Goal: Information Seeking & Learning: Learn about a topic

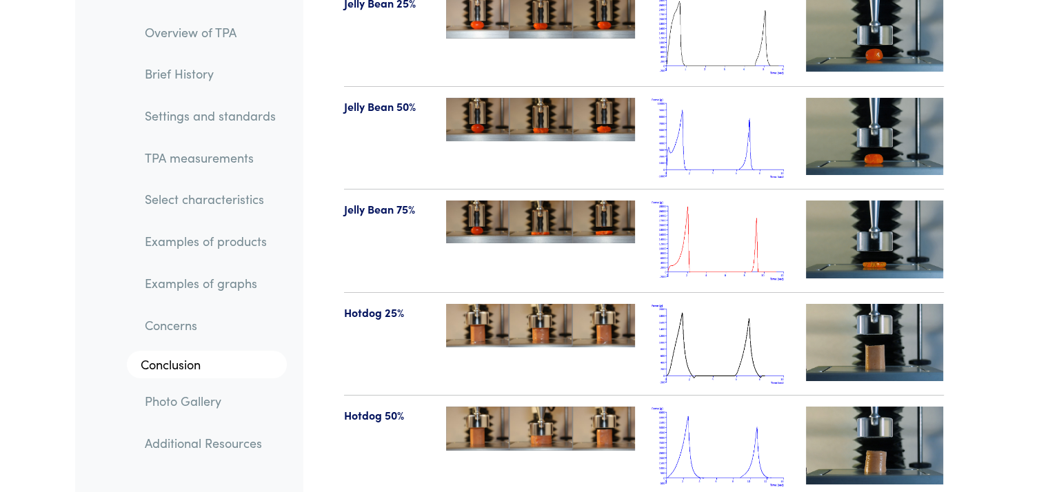
scroll to position [15402, 0]
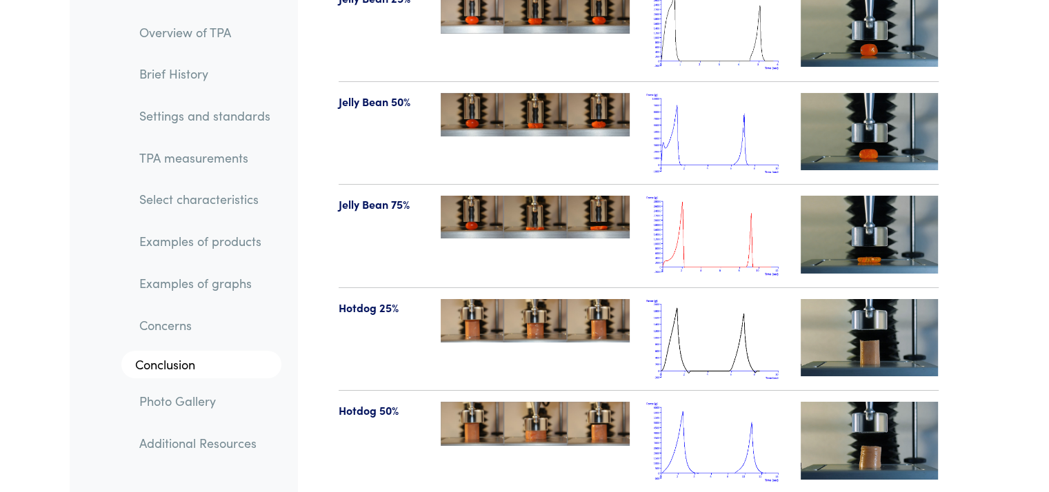
click at [737, 299] on img at bounding box center [715, 339] width 138 height 81
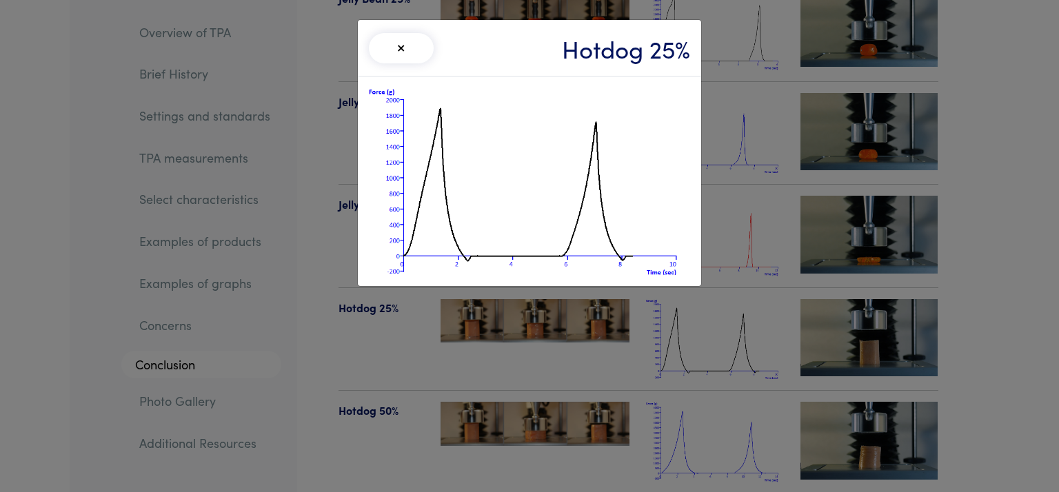
click at [749, 130] on div "× Hotdog 25%" at bounding box center [529, 246] width 1059 height 492
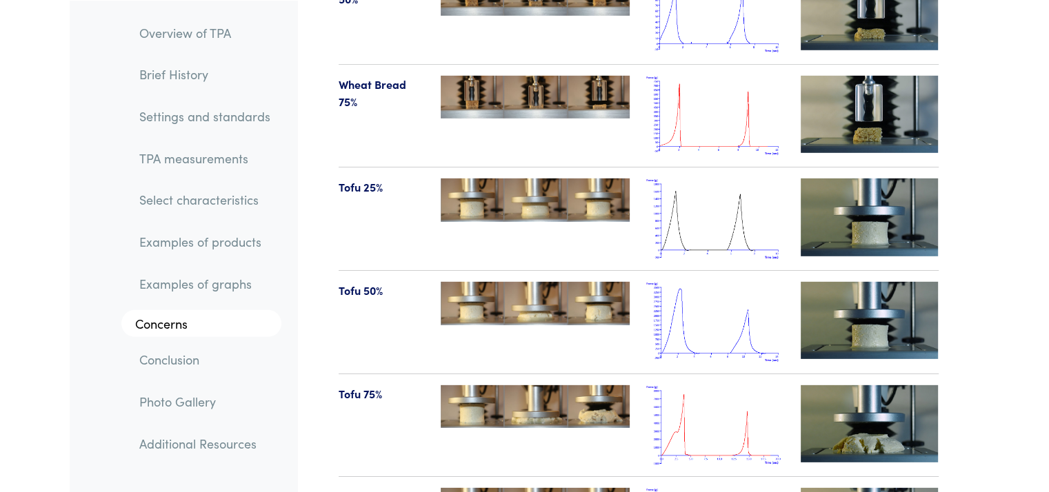
scroll to position [14593, 0]
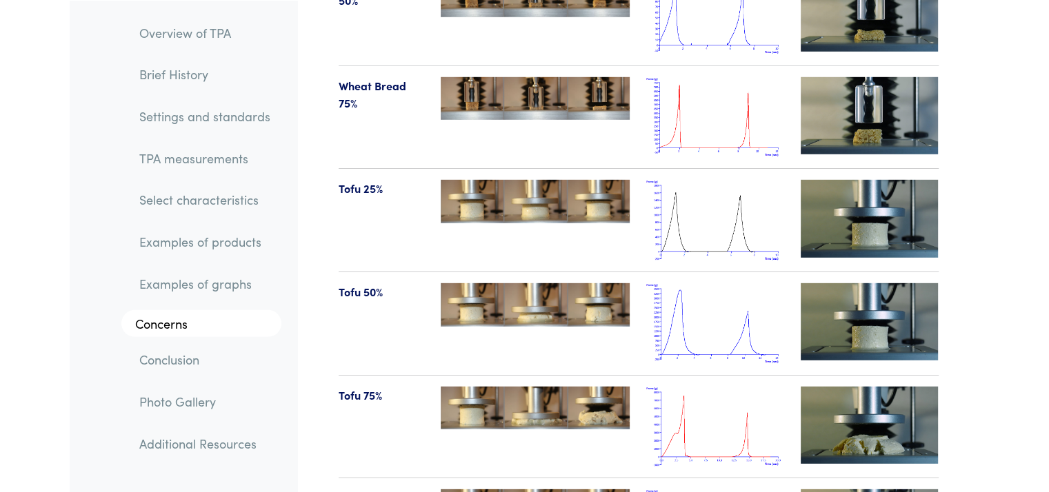
click at [728, 180] on img at bounding box center [715, 220] width 138 height 81
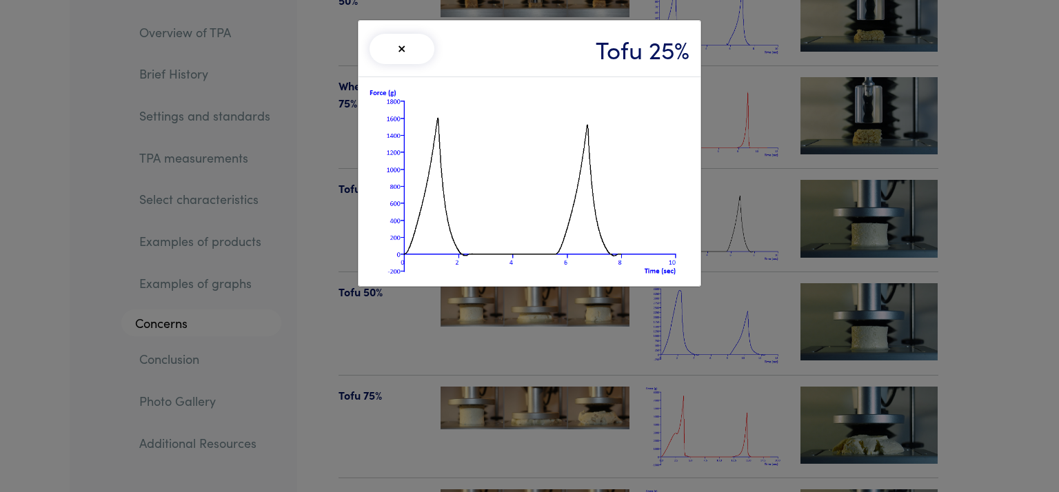
click at [801, 83] on div "× Tofu 25%" at bounding box center [529, 246] width 1059 height 492
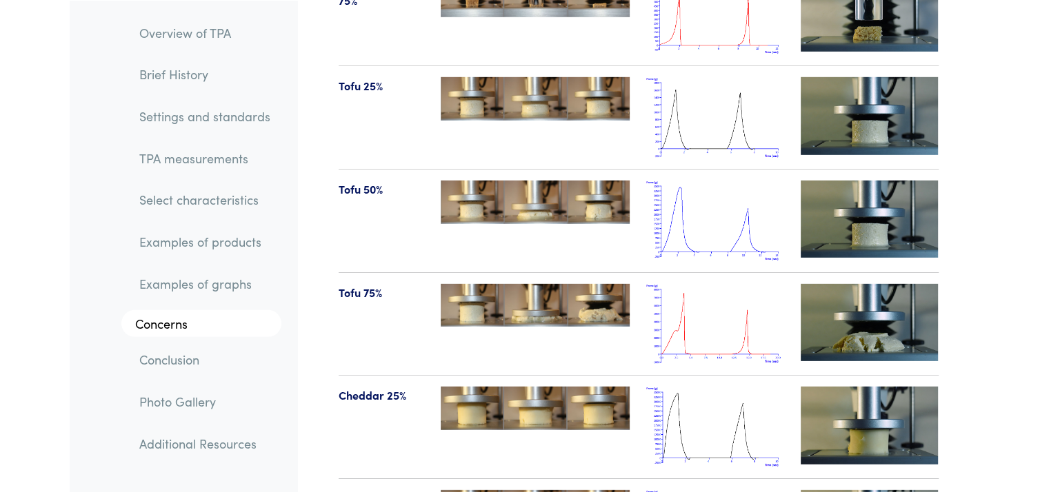
scroll to position [14702, 0]
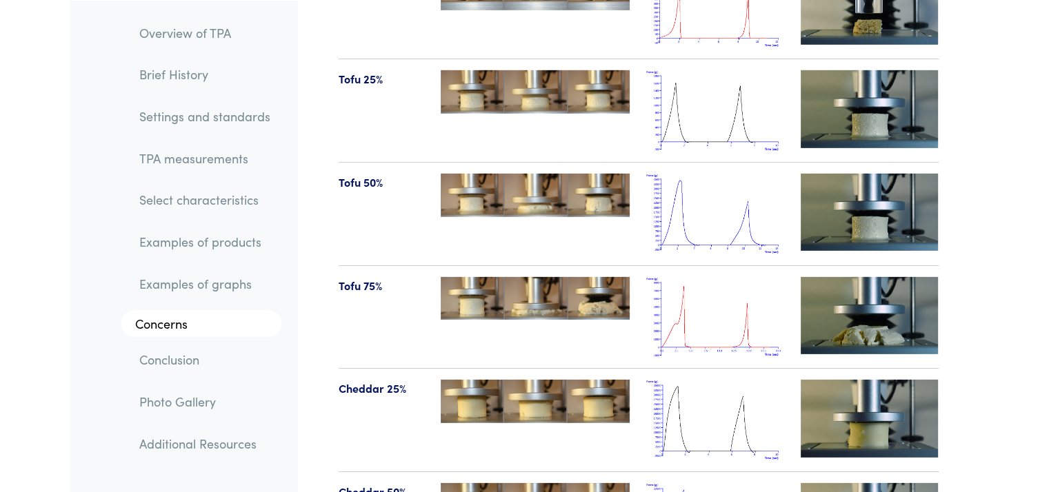
click at [731, 277] on img at bounding box center [715, 317] width 138 height 81
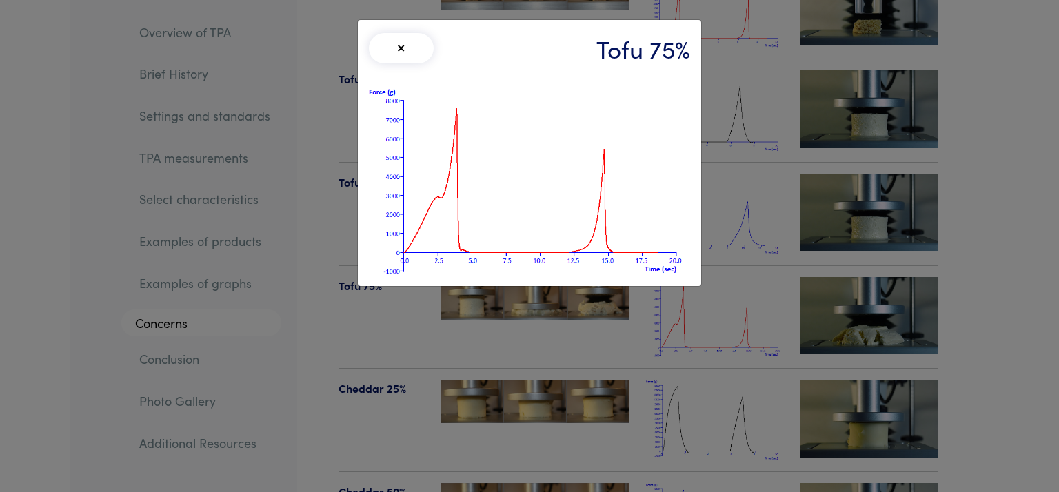
click at [748, 27] on div "× Tofu 75%" at bounding box center [529, 246] width 1059 height 492
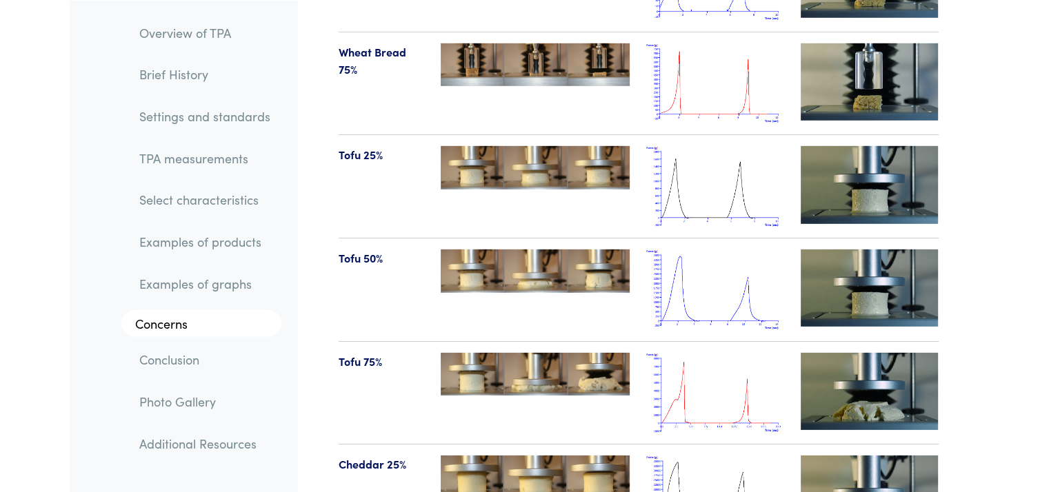
scroll to position [14622, 0]
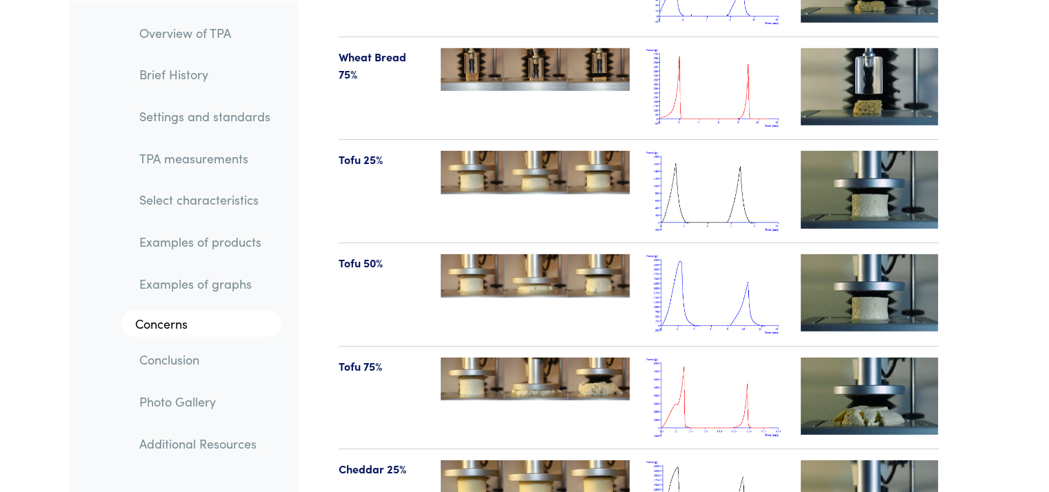
click at [739, 151] on img at bounding box center [715, 191] width 138 height 81
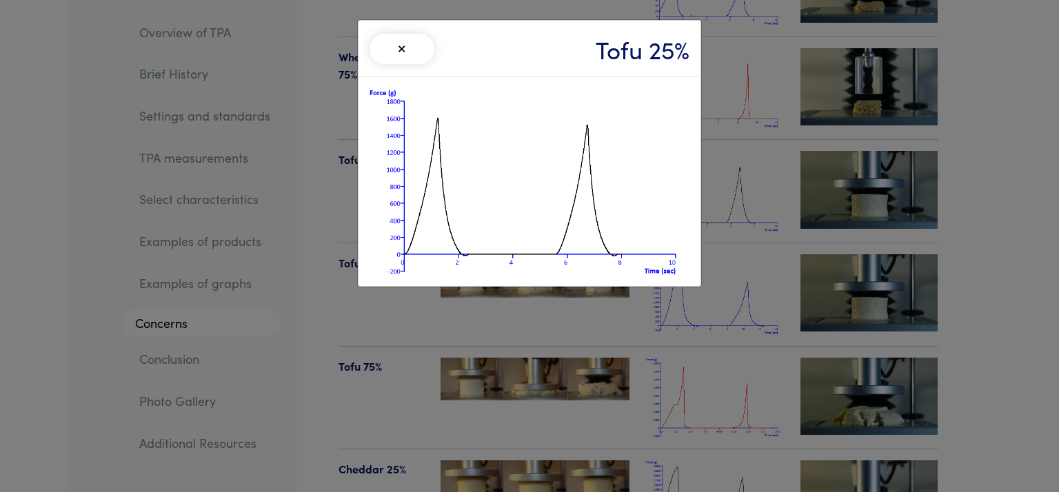
click at [401, 49] on button "×" at bounding box center [402, 49] width 65 height 30
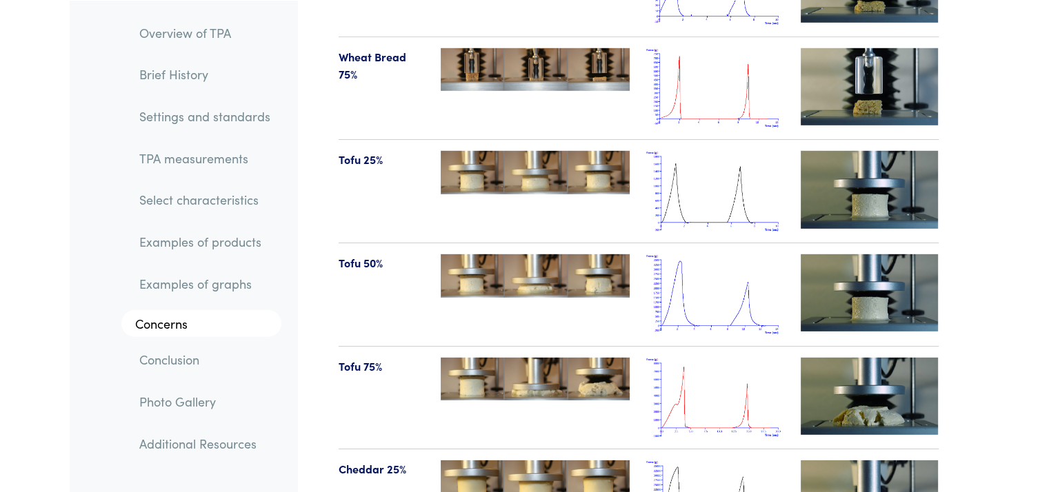
click at [881, 151] on img at bounding box center [870, 189] width 138 height 77
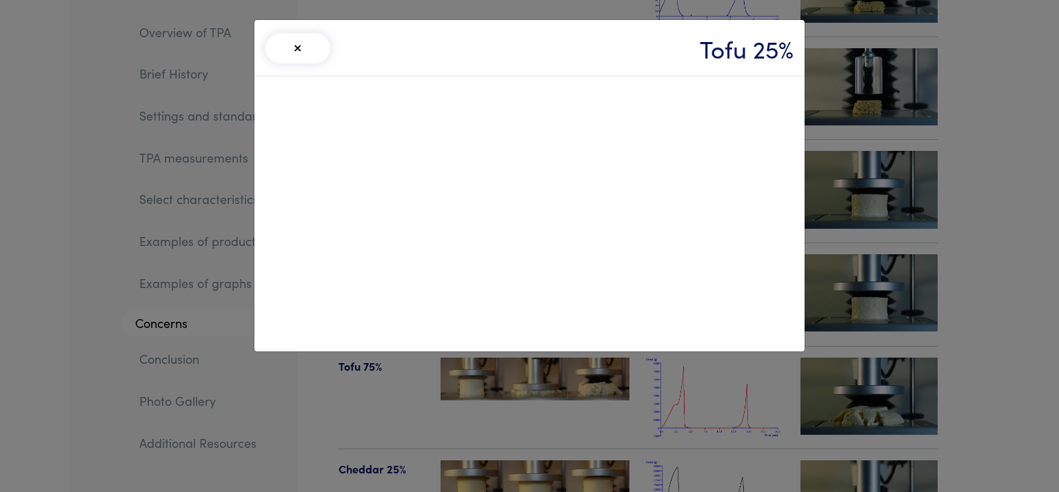
click at [290, 50] on button "×" at bounding box center [298, 48] width 65 height 30
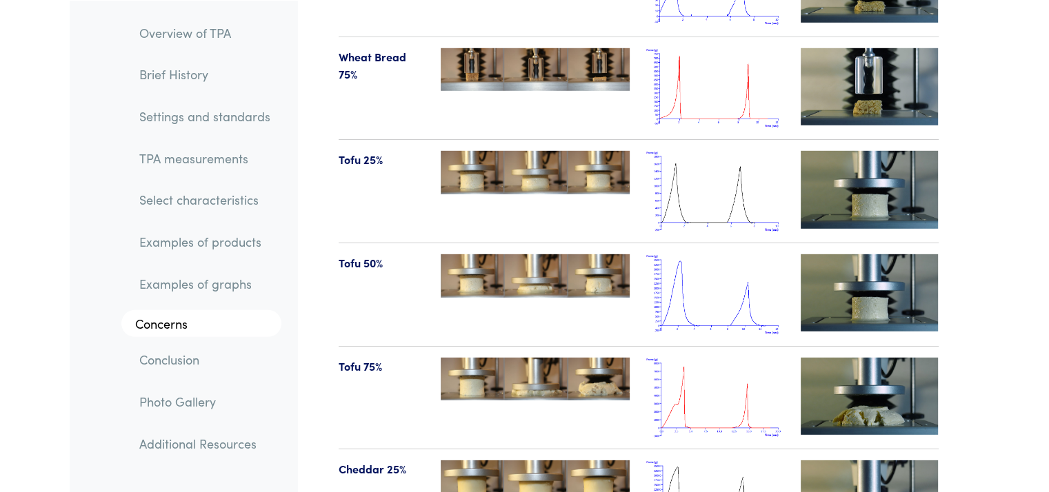
click at [712, 254] on img at bounding box center [715, 294] width 138 height 81
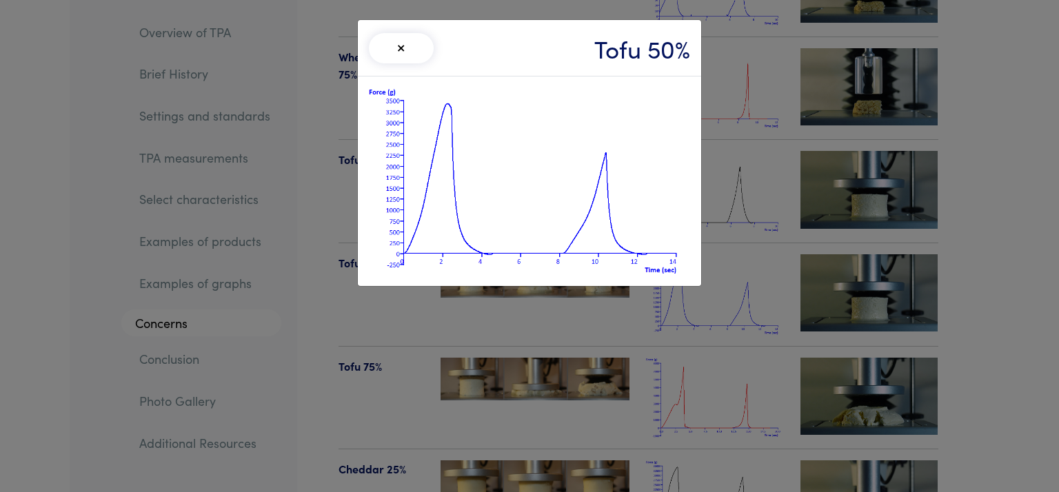
click at [728, 320] on div "× Tofu 50%" at bounding box center [529, 246] width 1059 height 492
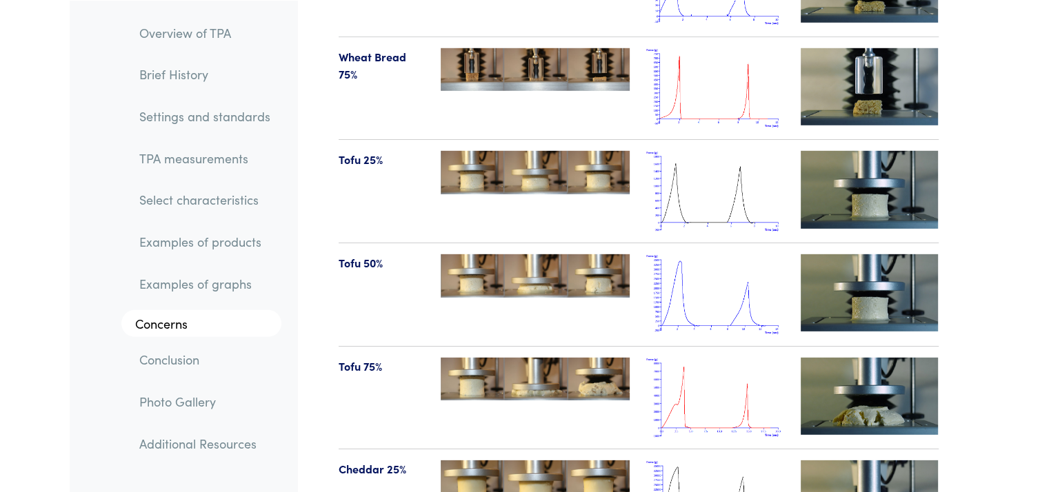
click at [717, 358] on img at bounding box center [715, 398] width 138 height 81
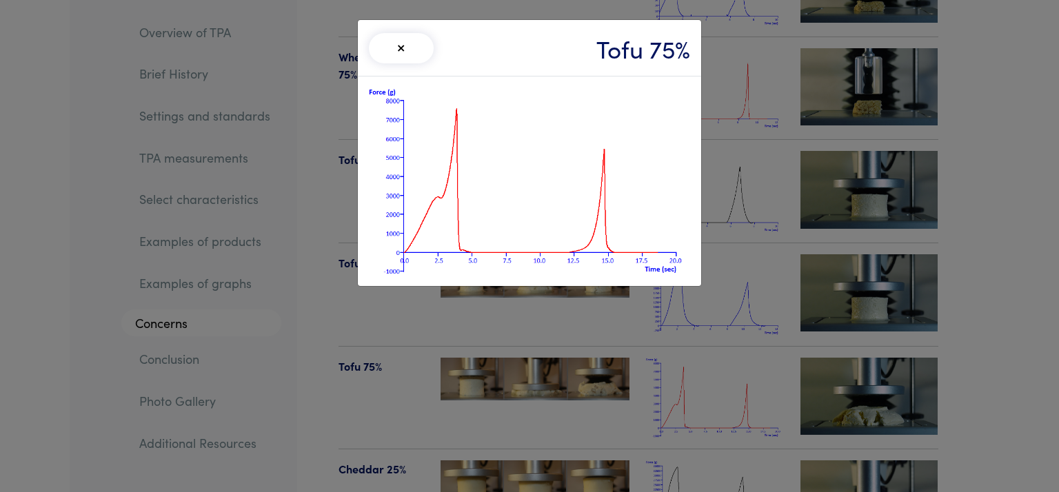
click at [828, 272] on div "× Tofu 75%" at bounding box center [529, 246] width 1059 height 492
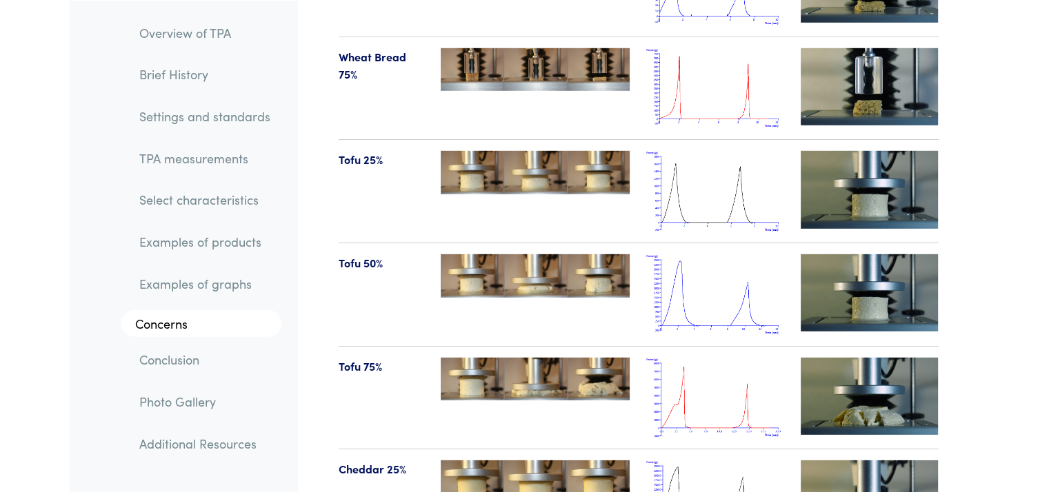
click at [854, 254] on img at bounding box center [870, 292] width 138 height 77
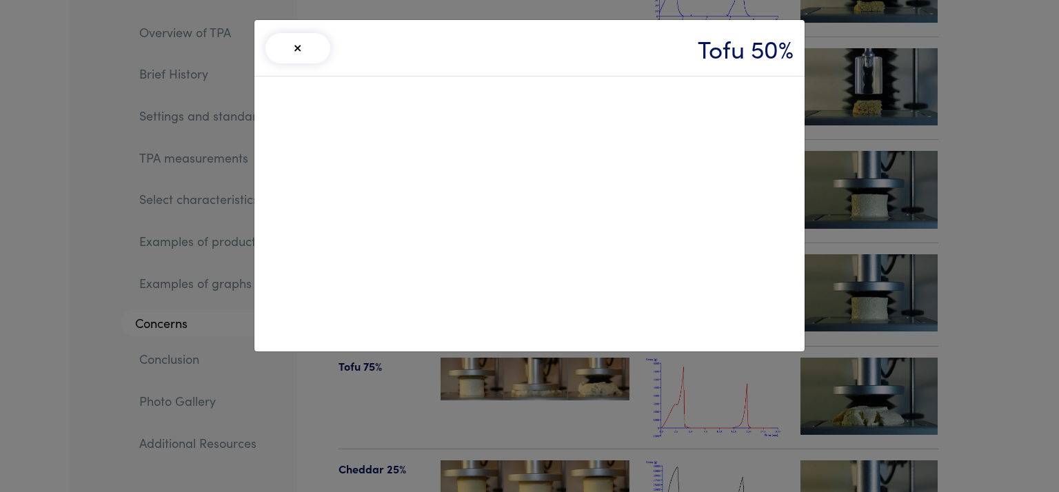
click at [295, 49] on button "×" at bounding box center [298, 48] width 65 height 30
